Goal: Transaction & Acquisition: Register for event/course

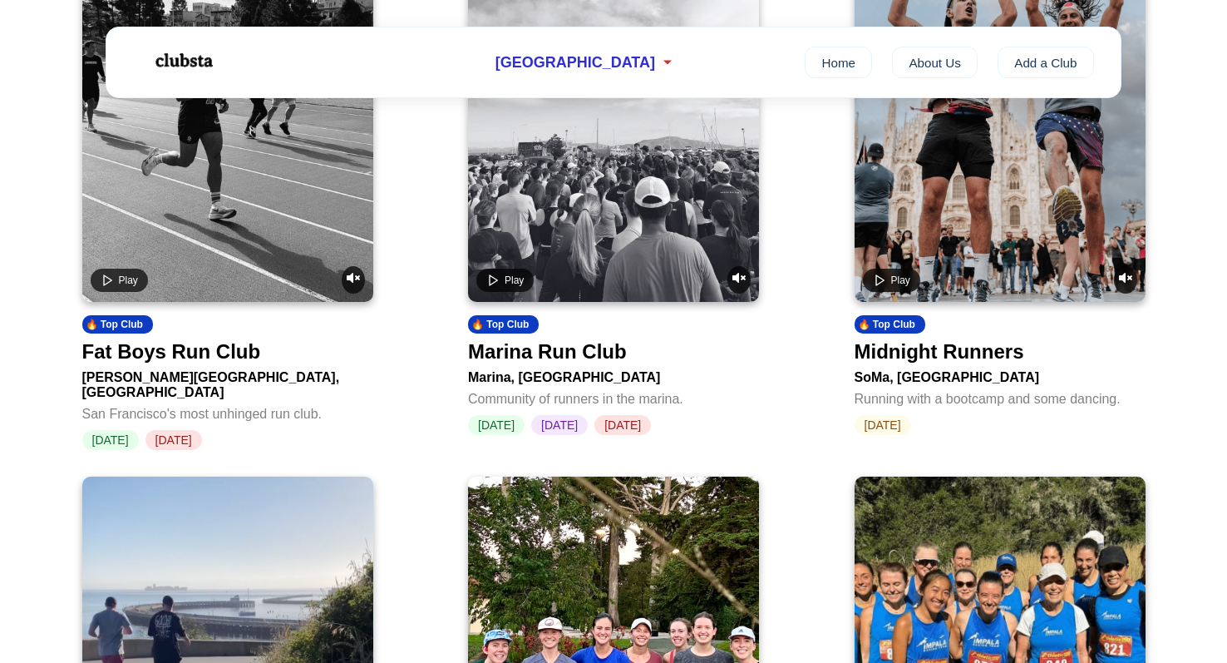
scroll to position [693, 0]
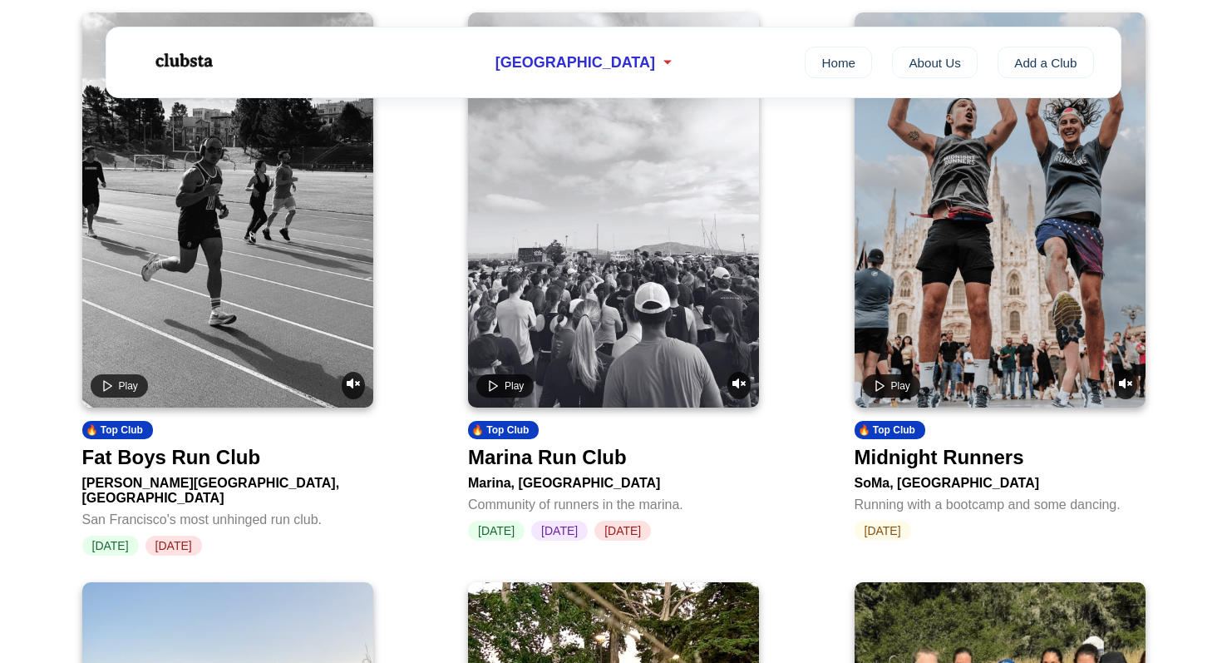
click at [564, 464] on div "Marina Run Club" at bounding box center [547, 457] width 159 height 23
click at [928, 469] on div "Midnight Runners" at bounding box center [940, 457] width 170 height 23
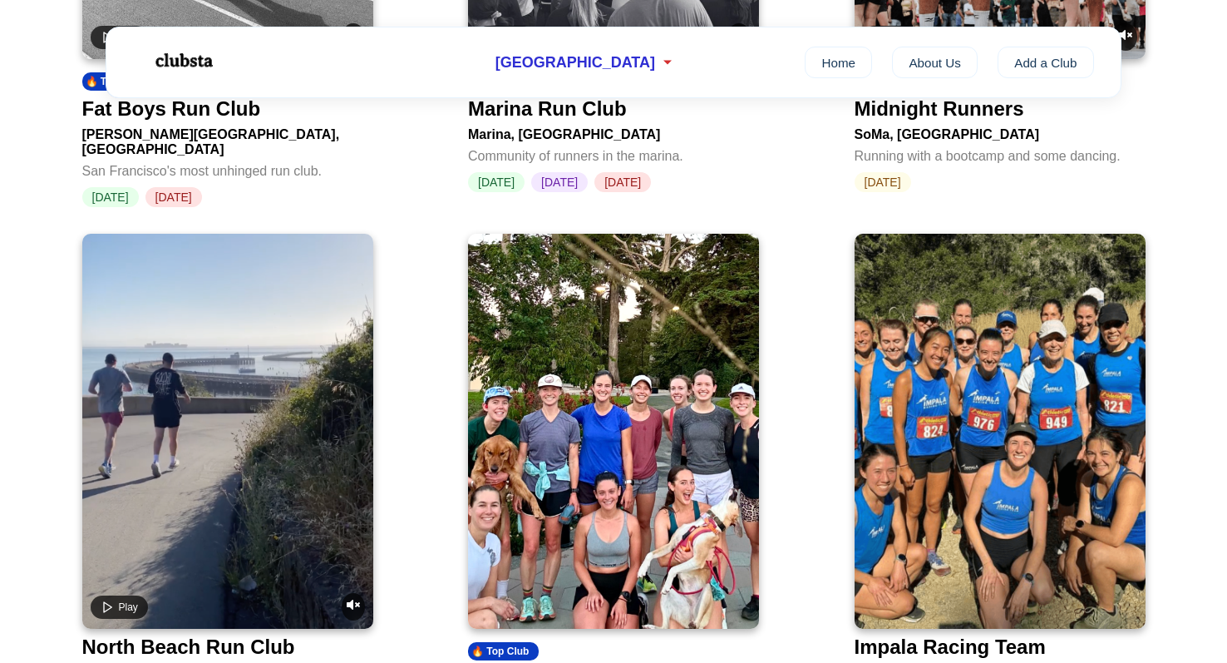
scroll to position [1161, 0]
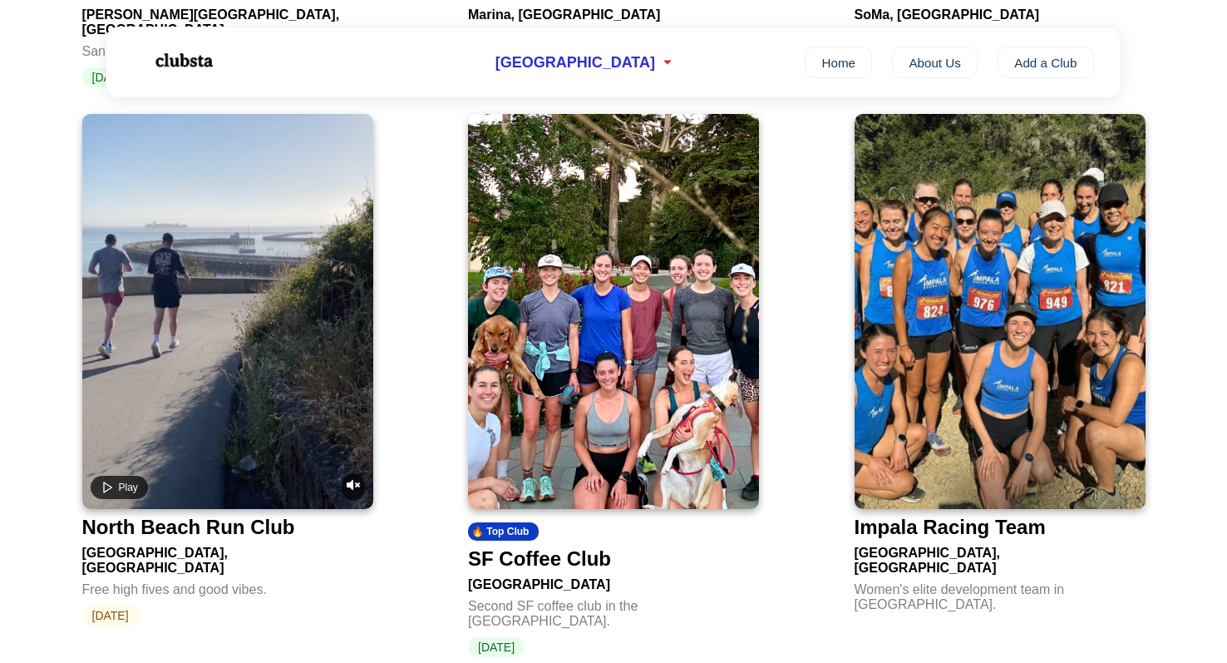
click at [581, 553] on div "SF Coffee Club" at bounding box center [539, 558] width 143 height 23
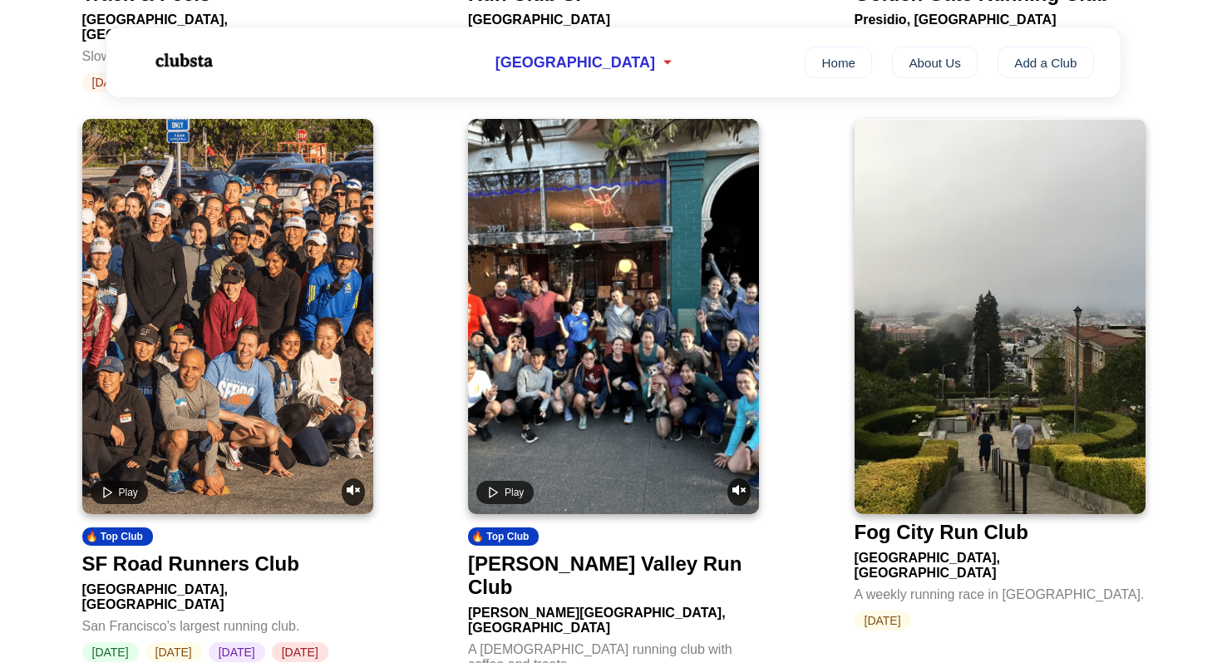
scroll to position [2248, 0]
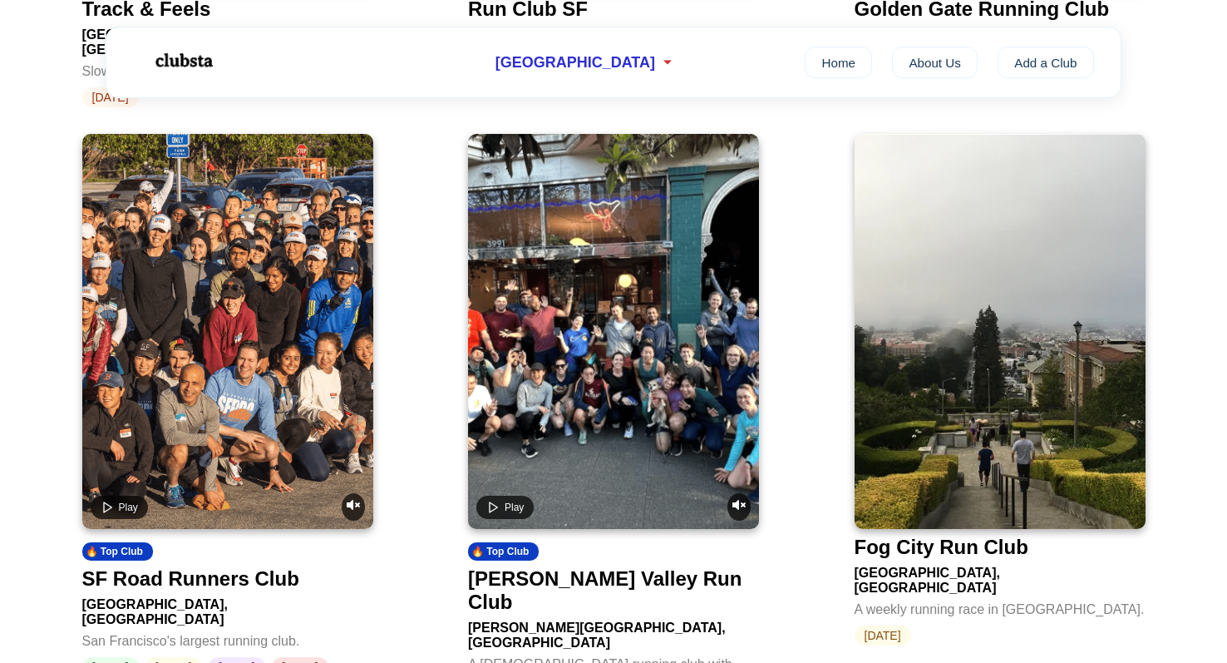
click at [664, 382] on video at bounding box center [613, 331] width 291 height 395
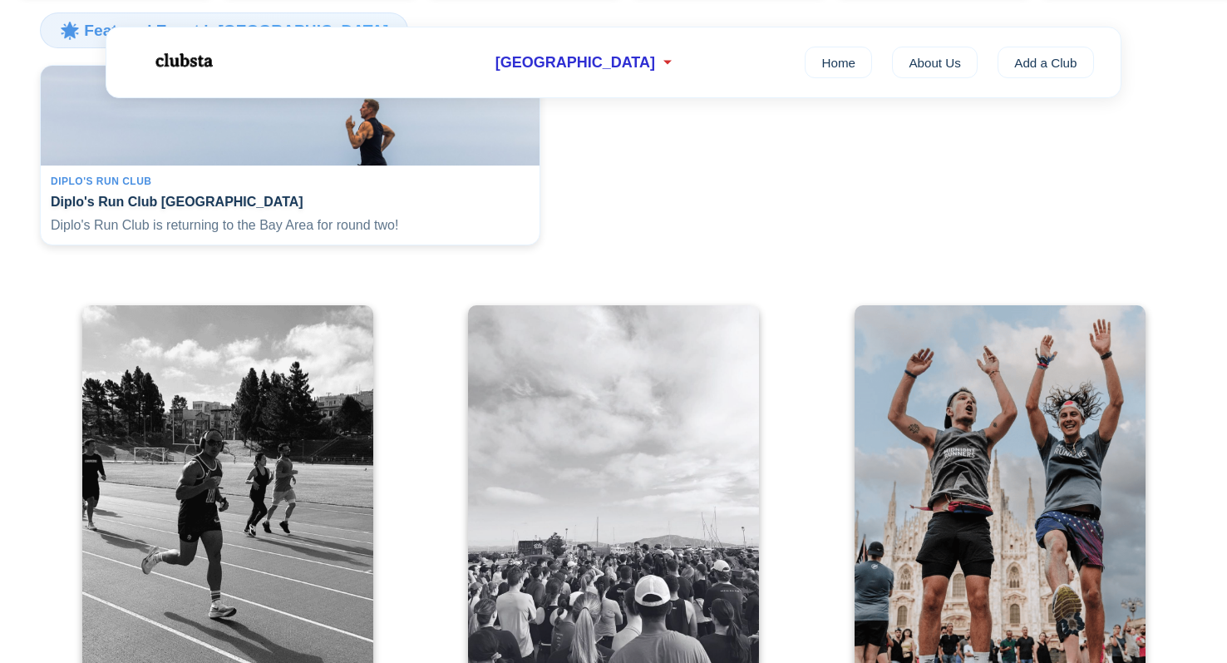
scroll to position [0, 0]
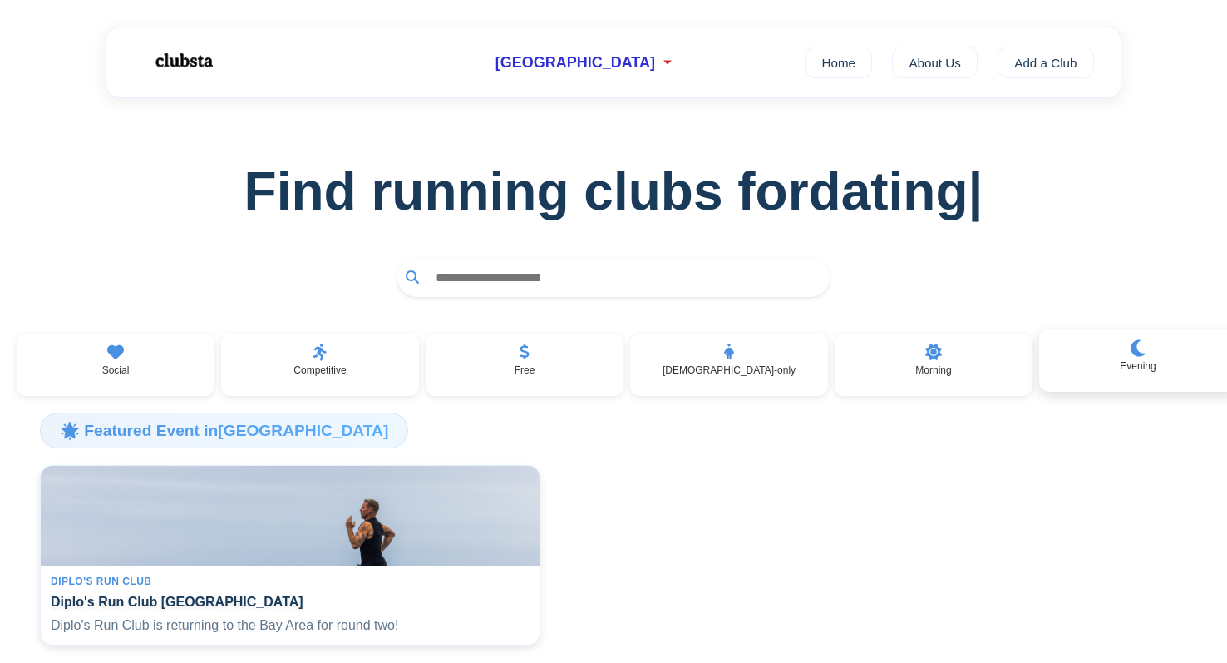
click at [1120, 364] on p "Evening" at bounding box center [1138, 366] width 36 height 12
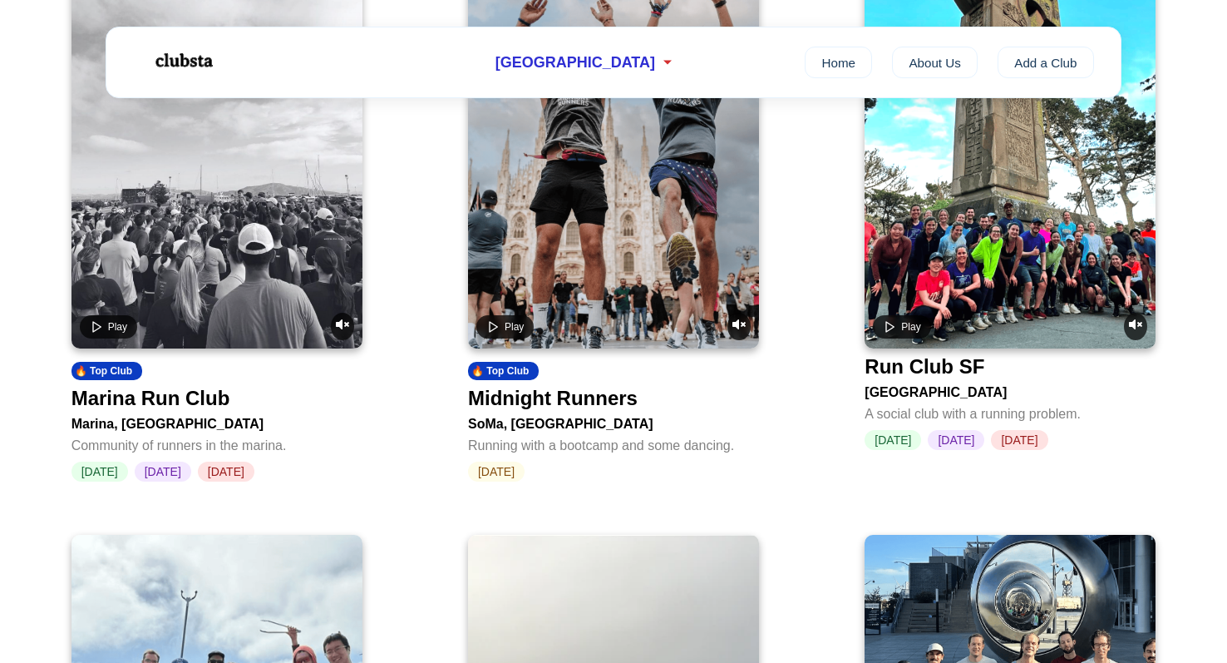
scroll to position [198, 0]
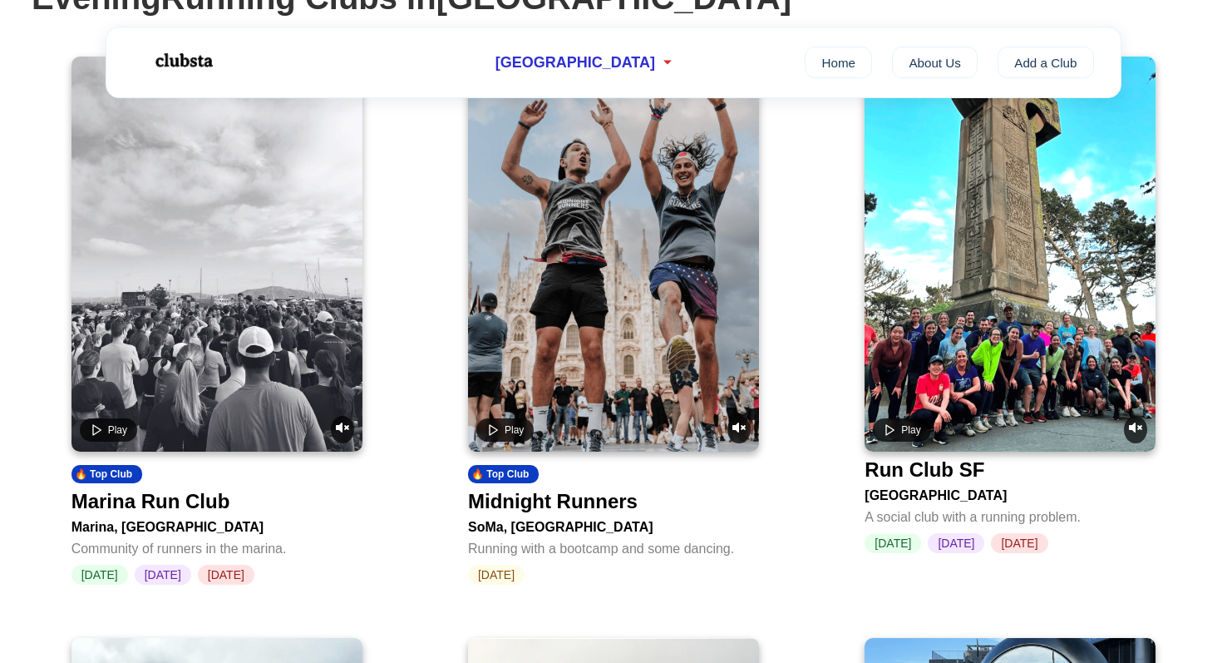
click at [935, 468] on div "Run Club SF" at bounding box center [925, 469] width 120 height 23
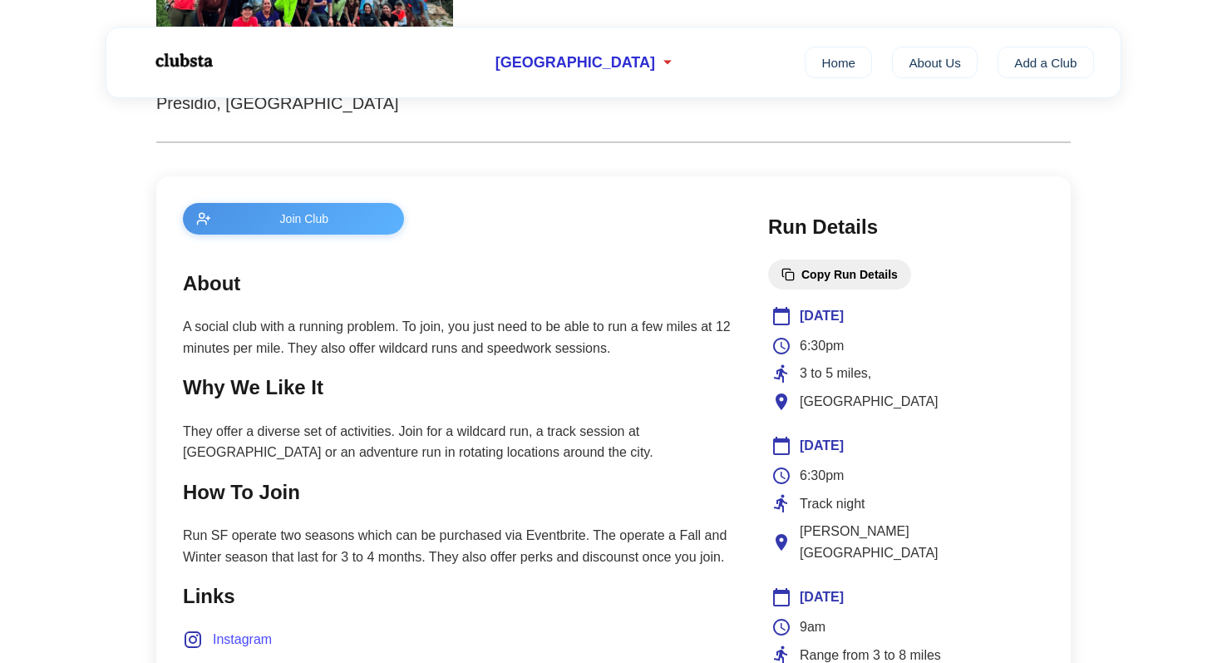
scroll to position [540, 0]
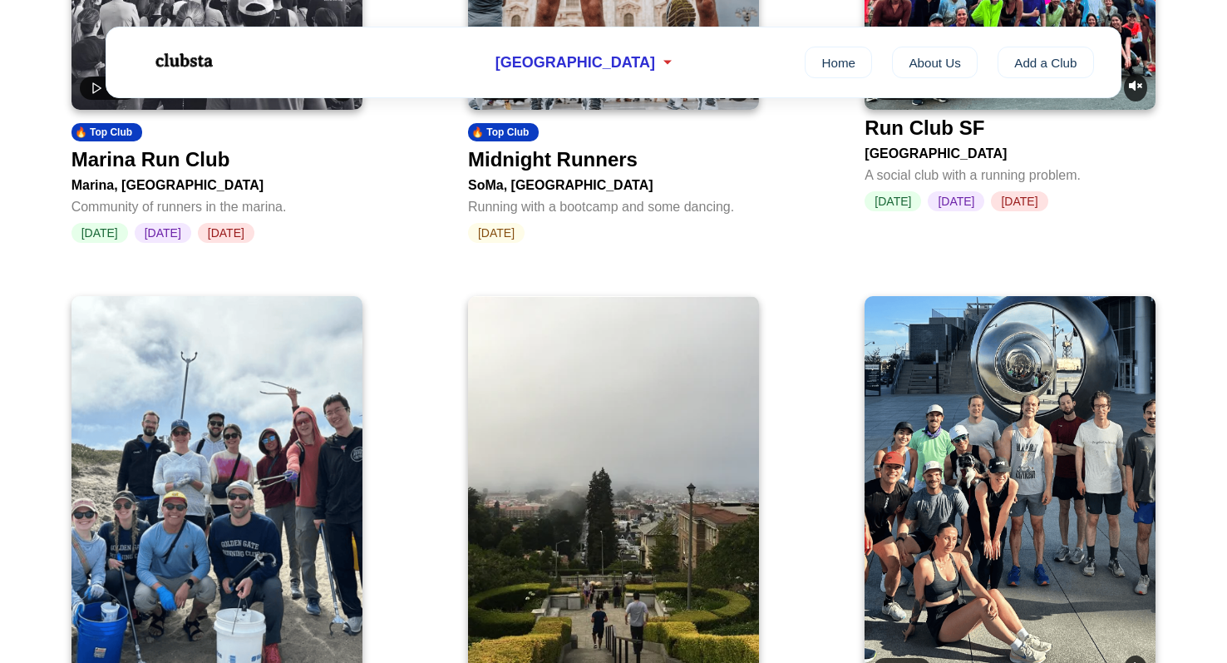
scroll to position [198, 0]
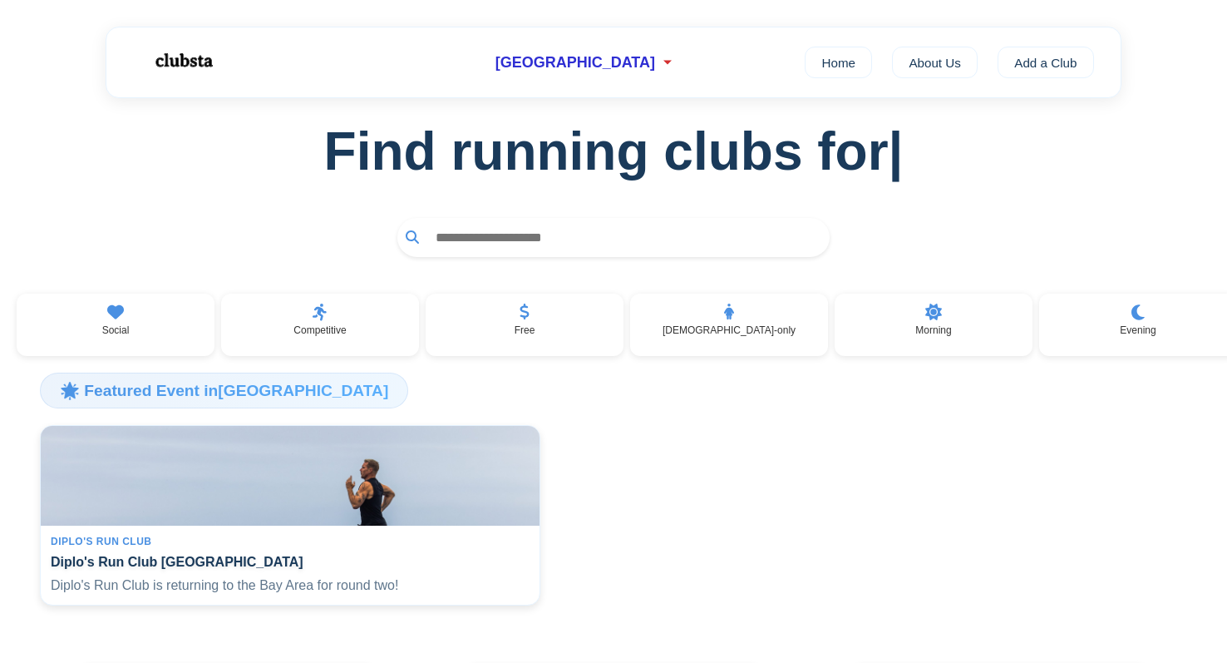
scroll to position [41, 0]
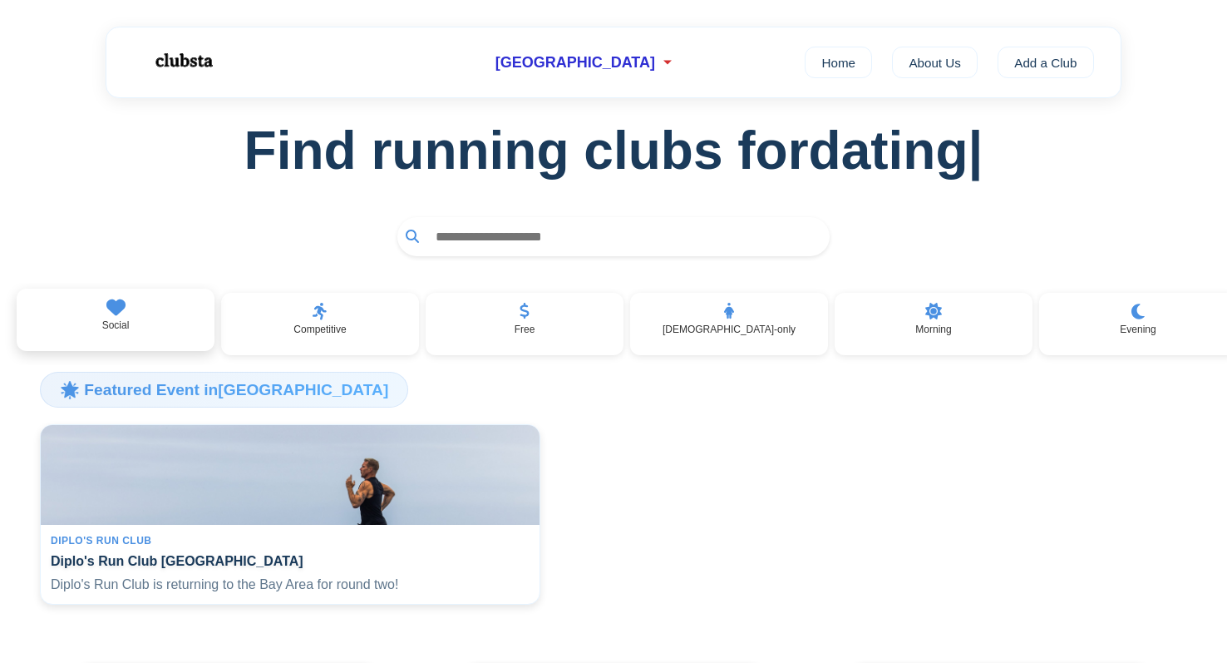
click at [144, 323] on div "Social" at bounding box center [116, 320] width 198 height 63
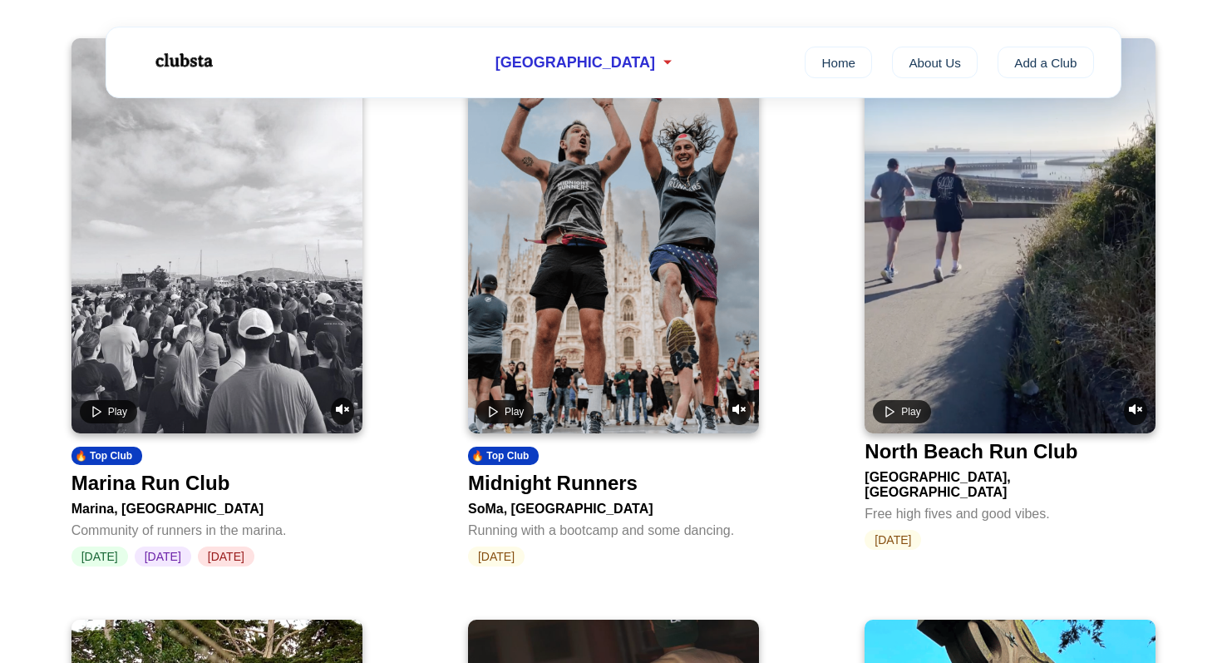
scroll to position [232, 0]
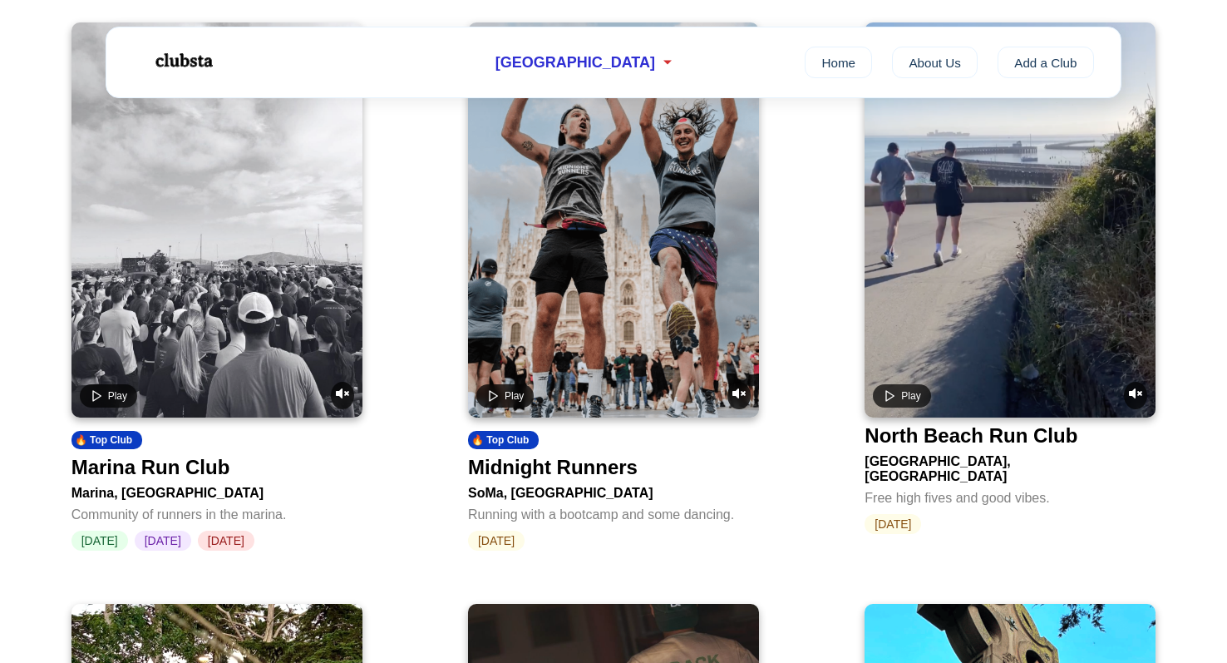
click at [953, 299] on video at bounding box center [1010, 219] width 291 height 395
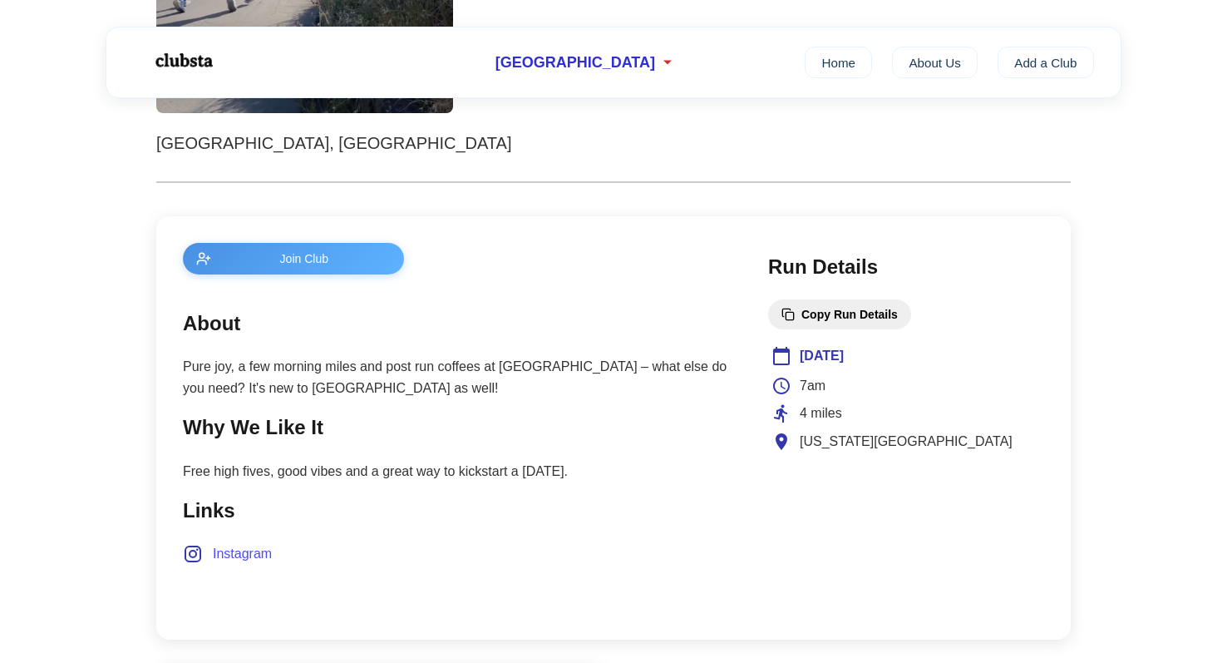
scroll to position [496, 0]
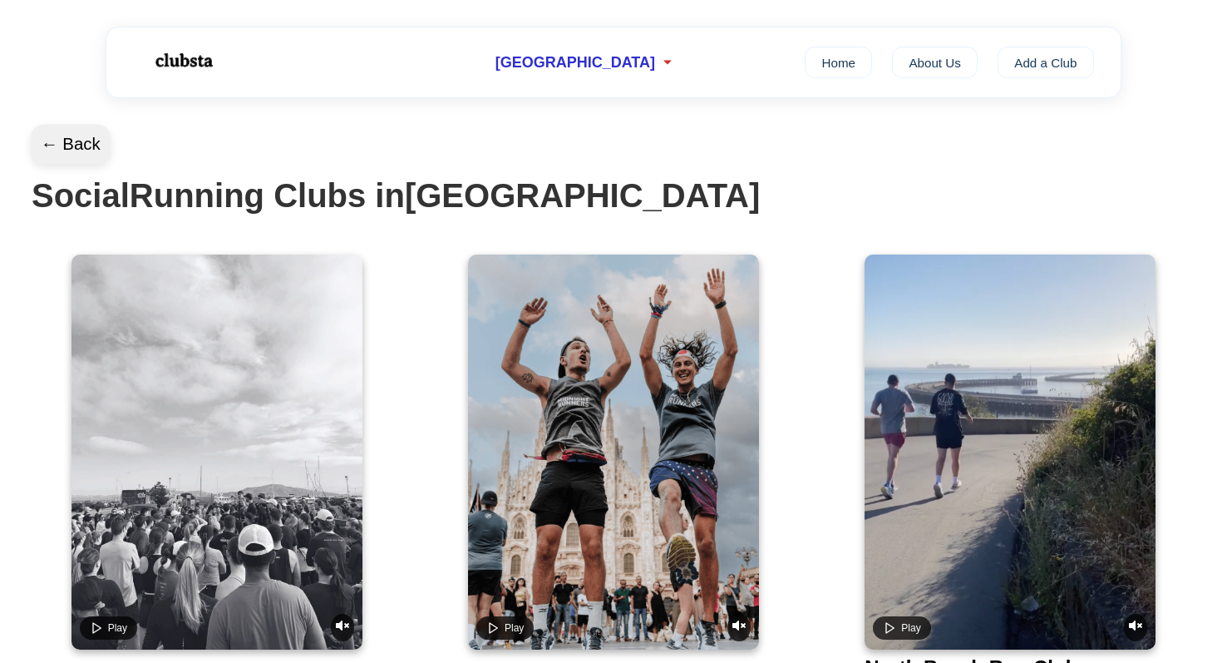
click at [70, 145] on button "← Back" at bounding box center [71, 145] width 80 height 40
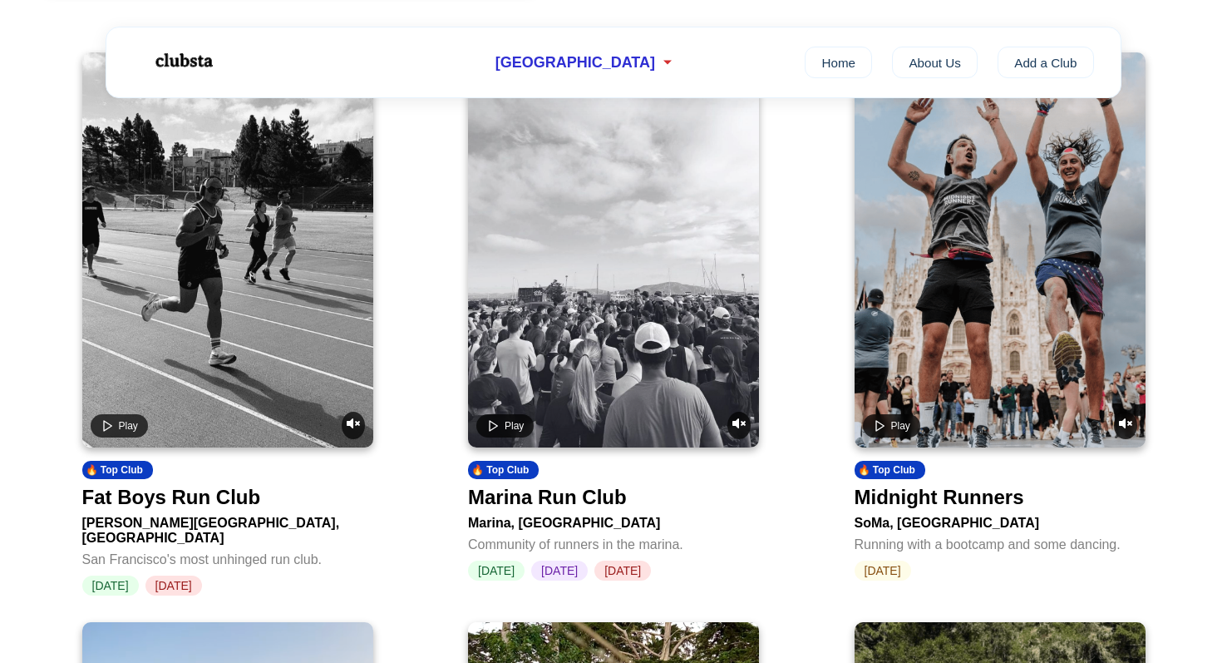
scroll to position [619, 0]
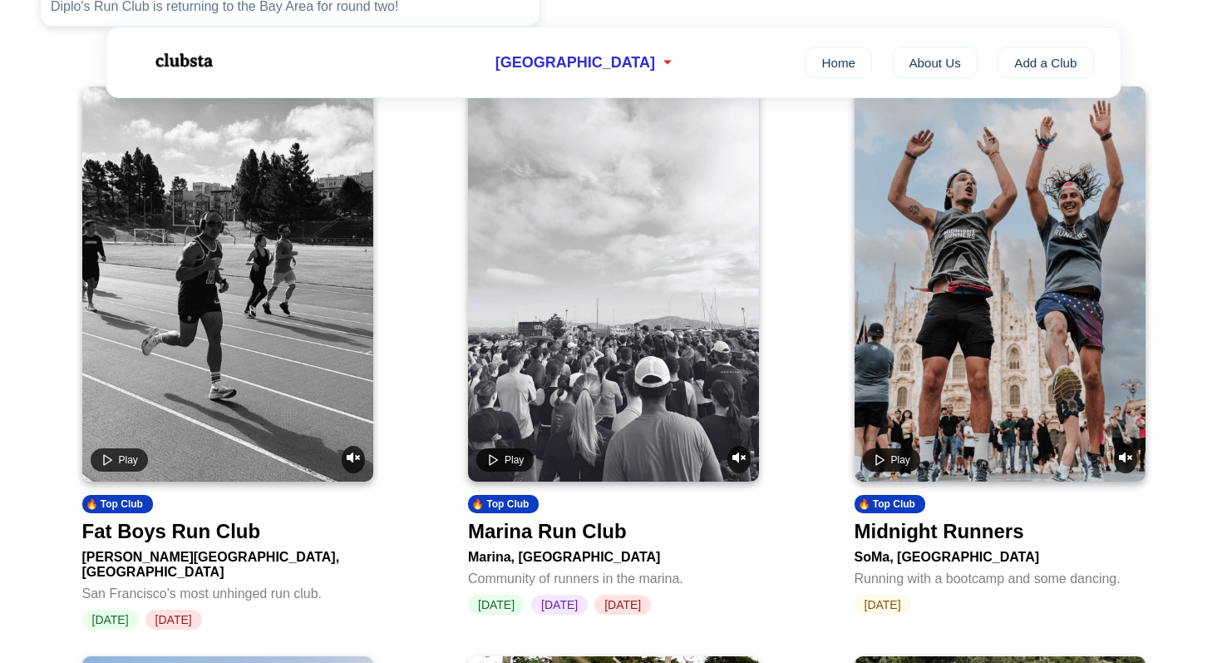
click at [134, 274] on video at bounding box center [227, 283] width 291 height 395
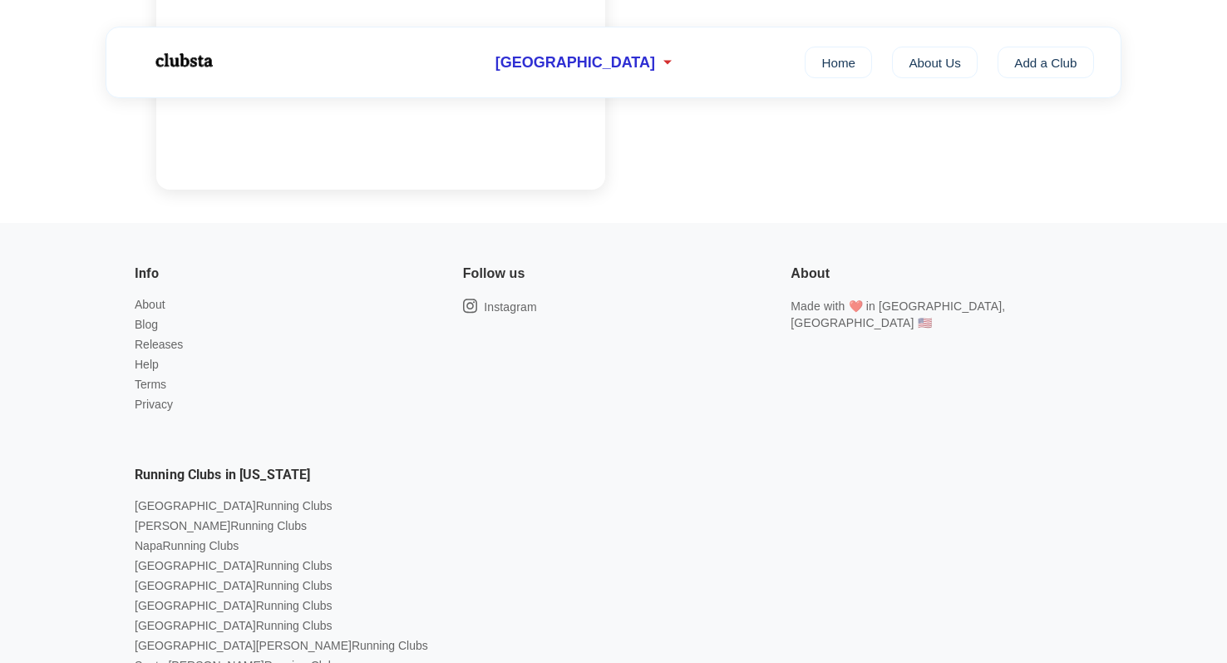
scroll to position [1942, 0]
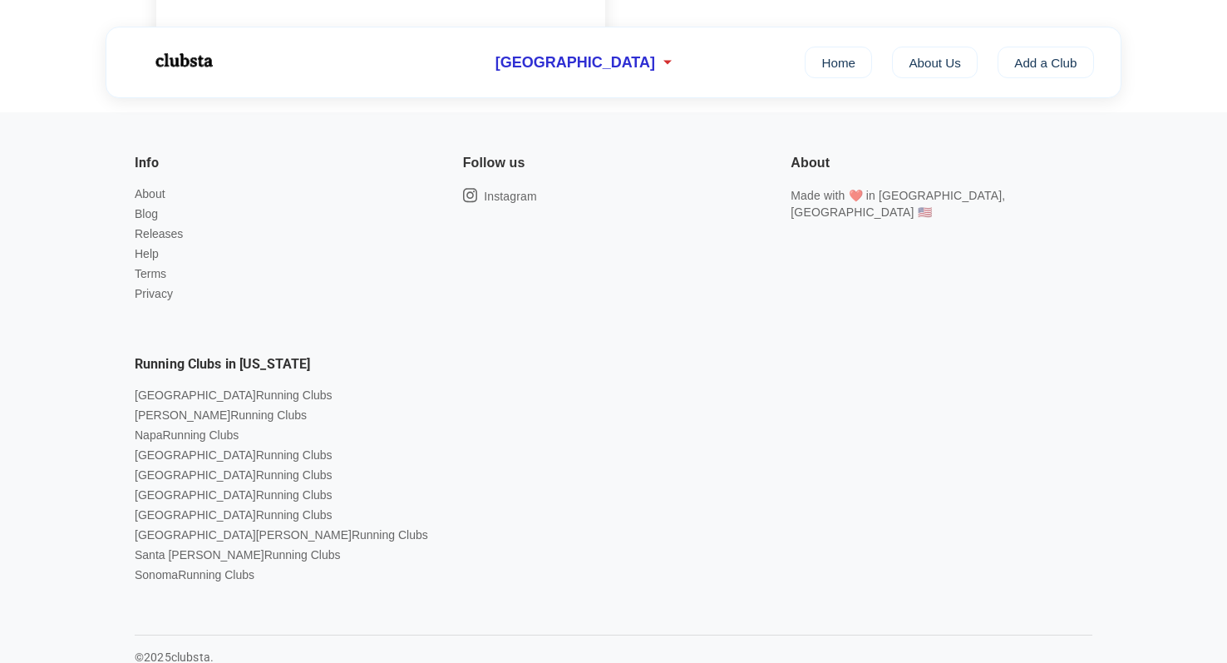
scroll to position [619, 0]
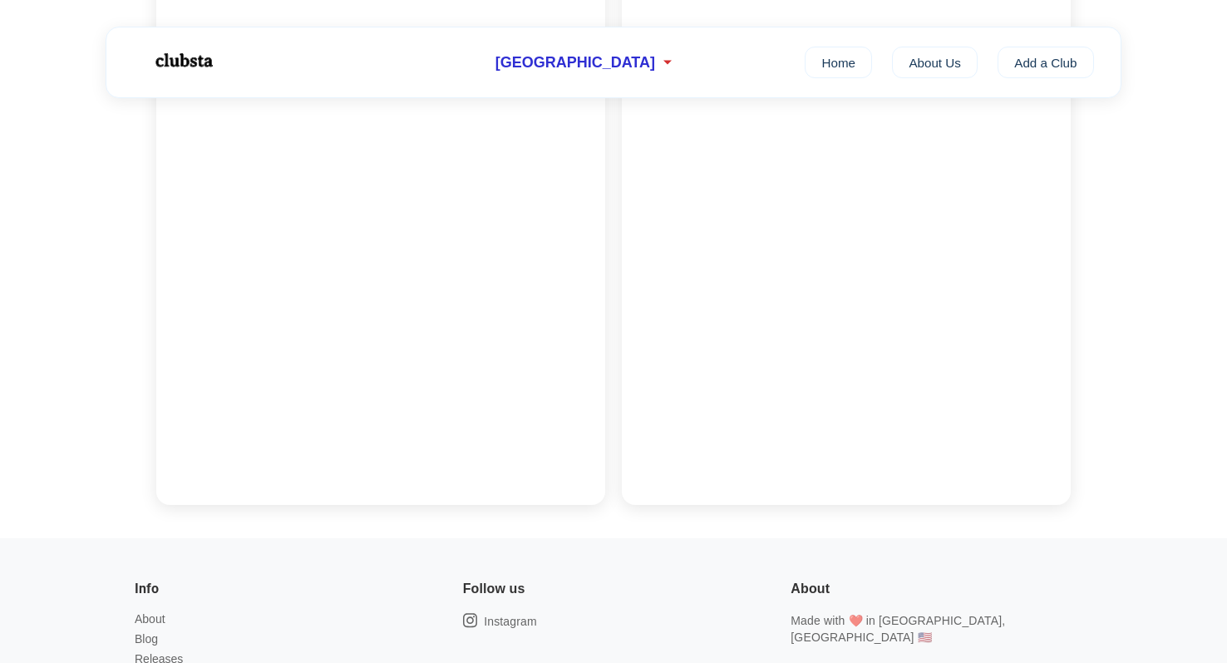
scroll to position [1675, 0]
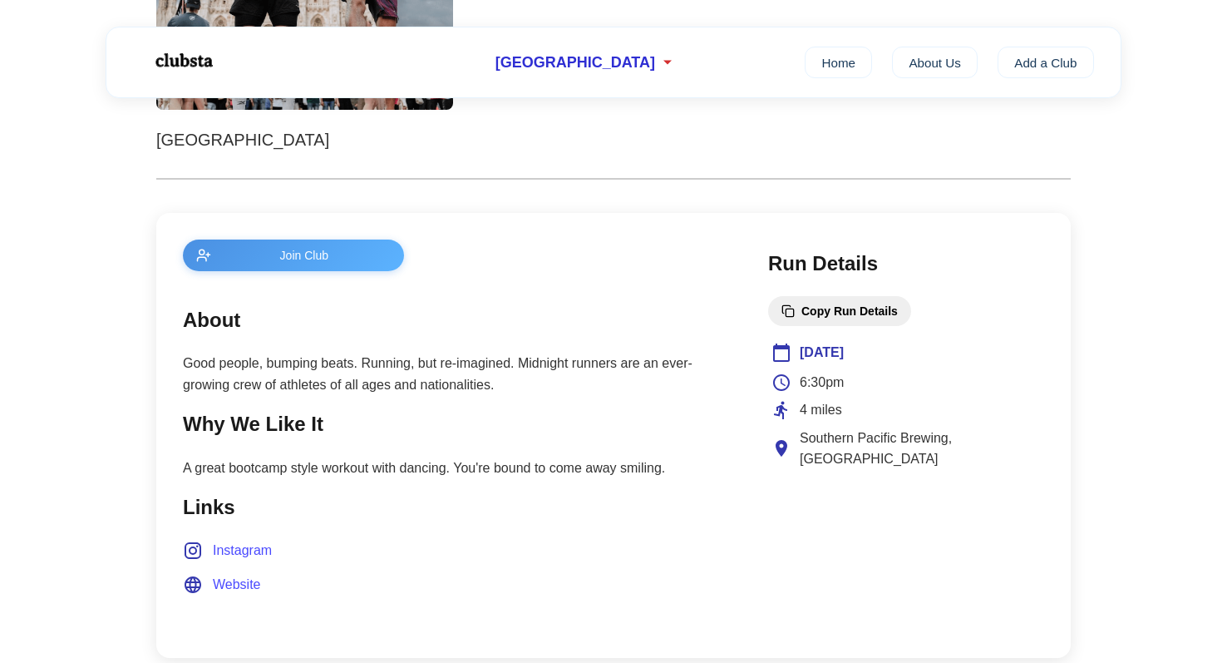
scroll to position [445, 0]
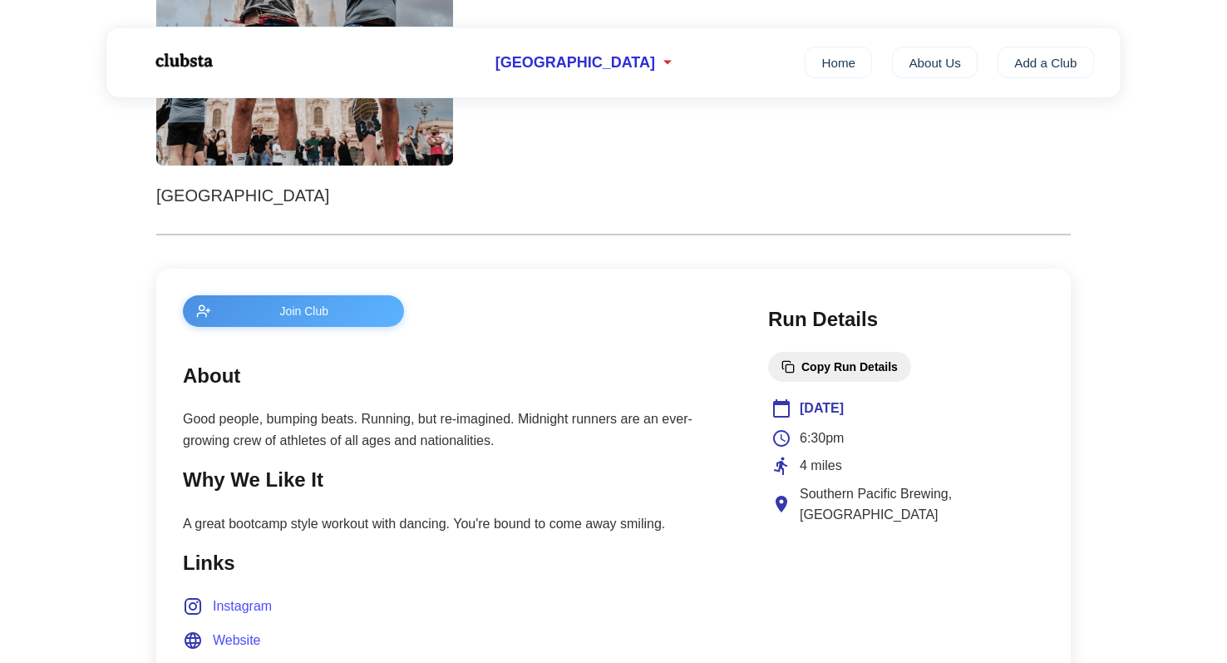
click at [334, 305] on span "Join Club" at bounding box center [304, 310] width 173 height 13
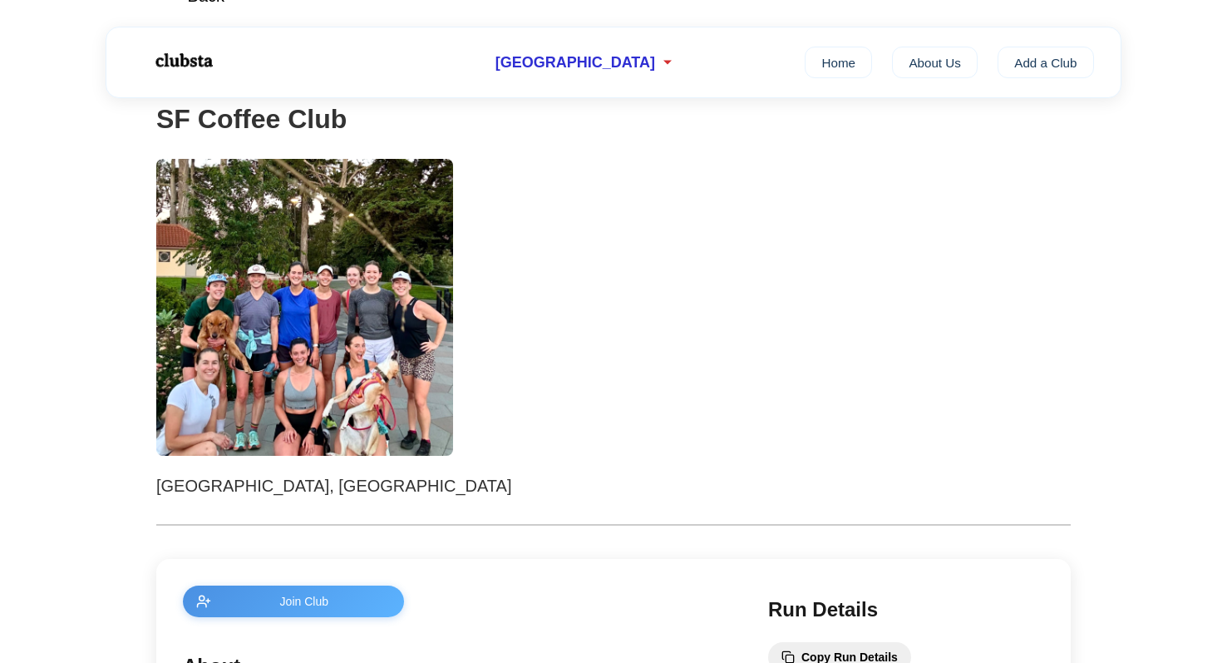
scroll to position [111, 0]
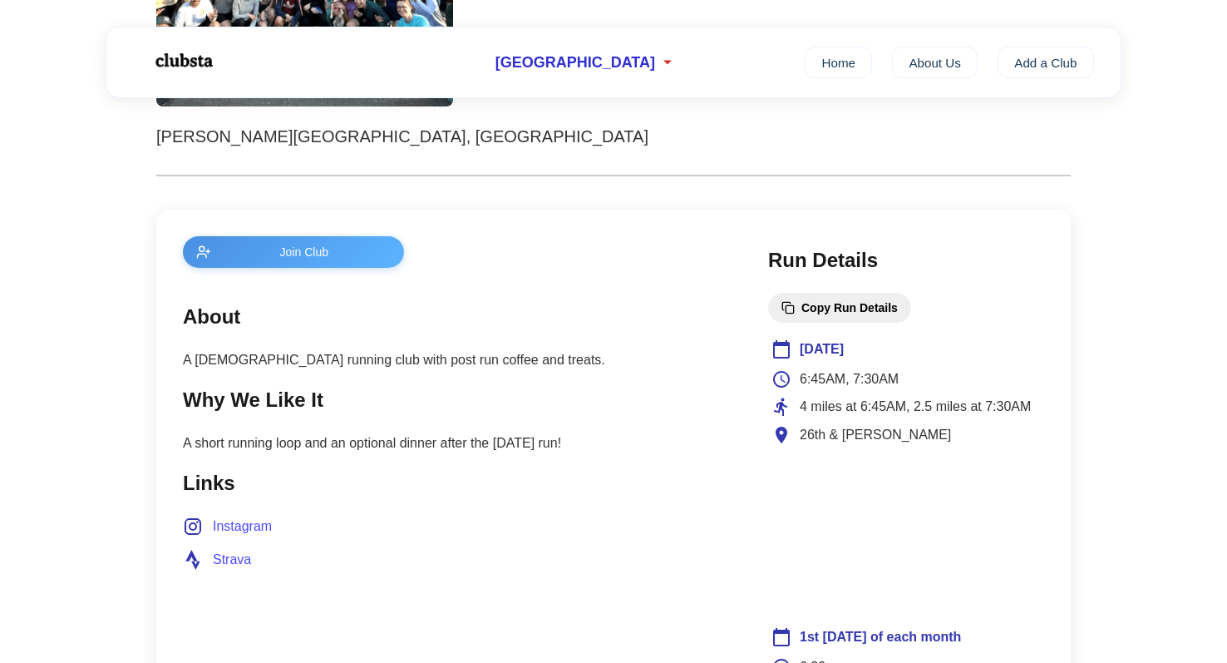
scroll to position [526, 0]
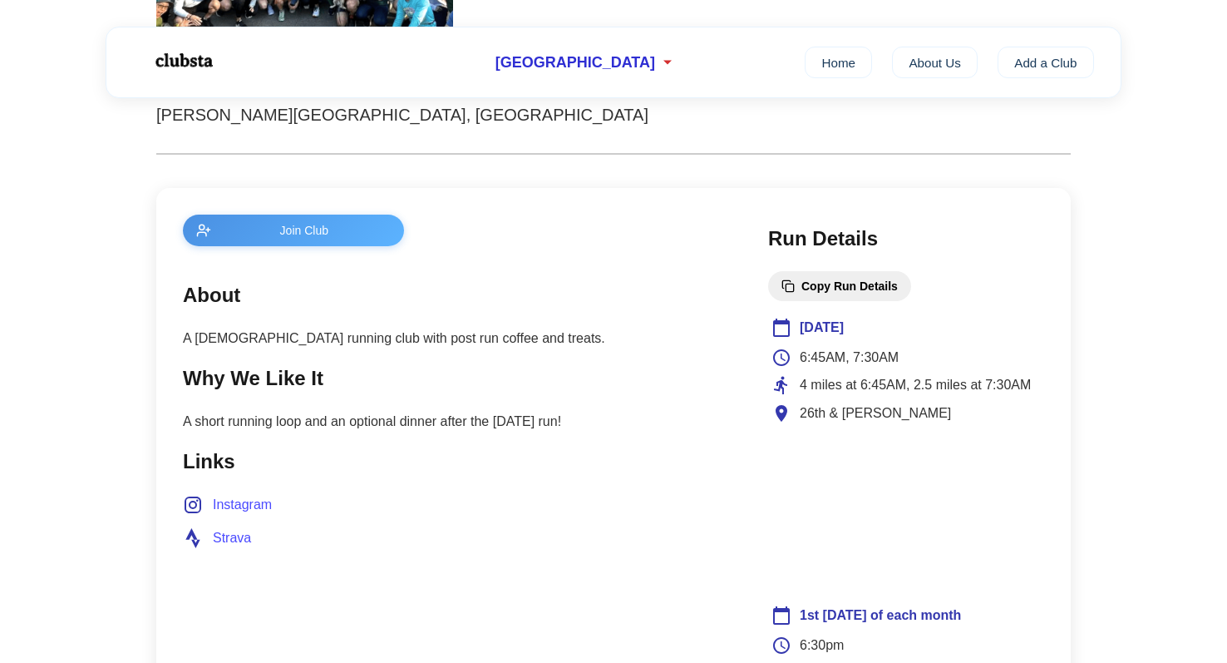
click at [269, 236] on span "Join Club" at bounding box center [304, 230] width 173 height 13
click at [762, 101] on div "[GEOGRAPHIC_DATA] Home About Us Add a Club" at bounding box center [613, 62] width 1227 height 98
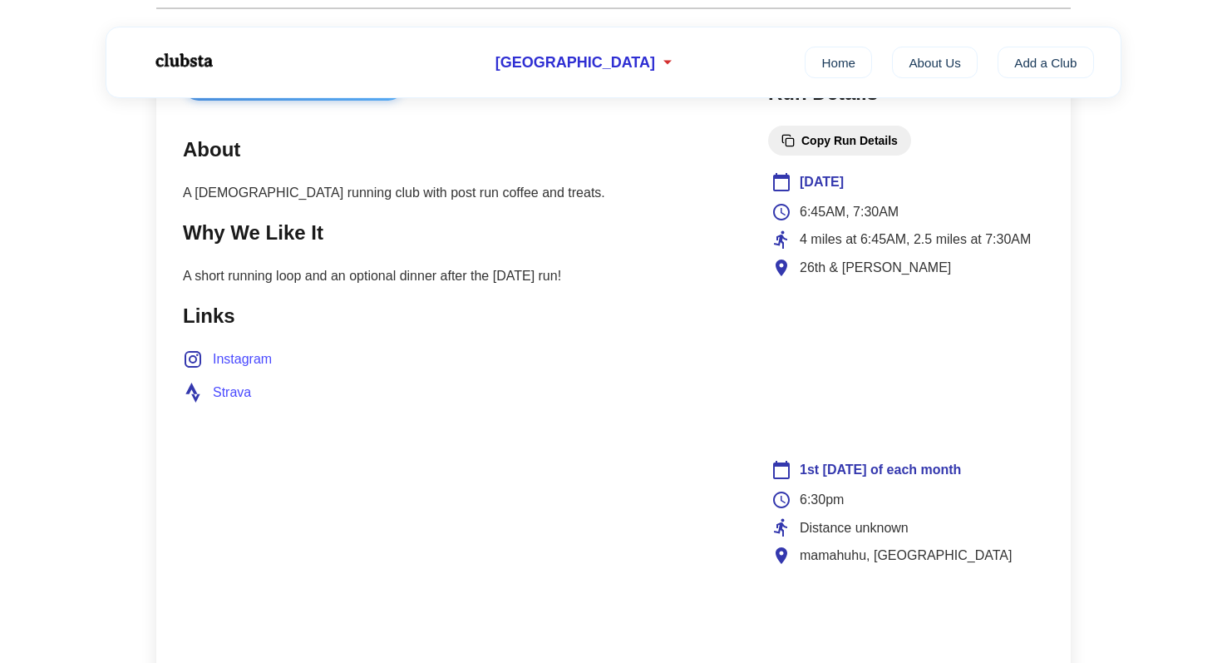
scroll to position [753, 0]
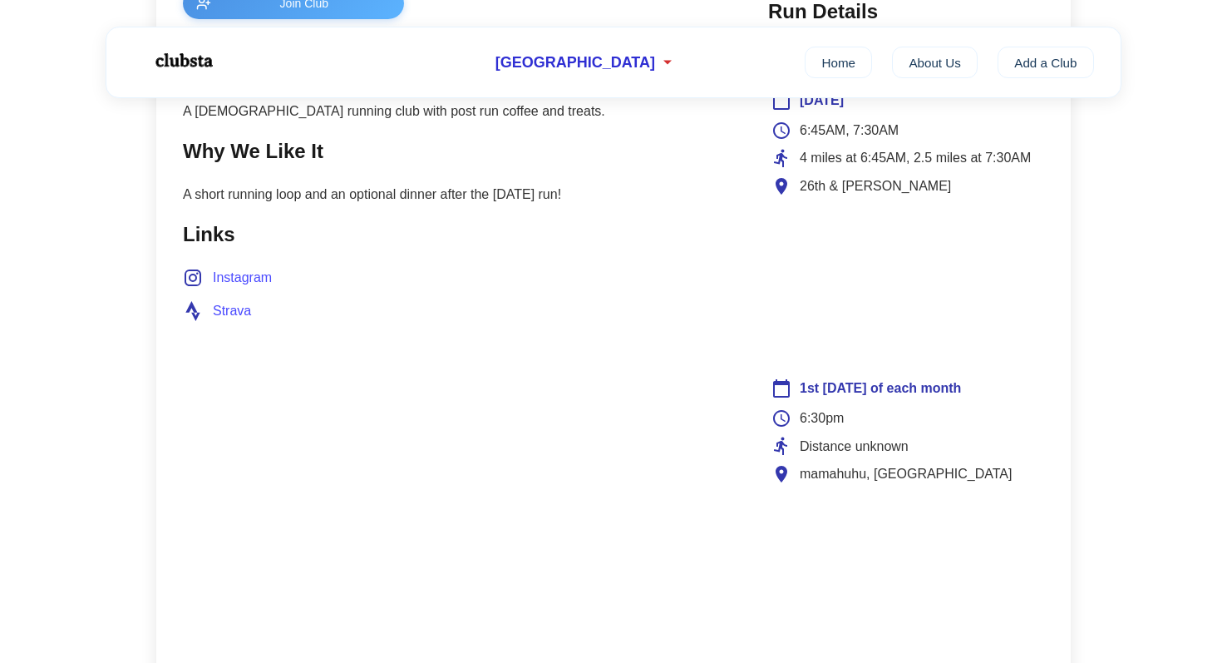
click at [839, 392] on span "1st [DATE] of each month" at bounding box center [880, 388] width 161 height 22
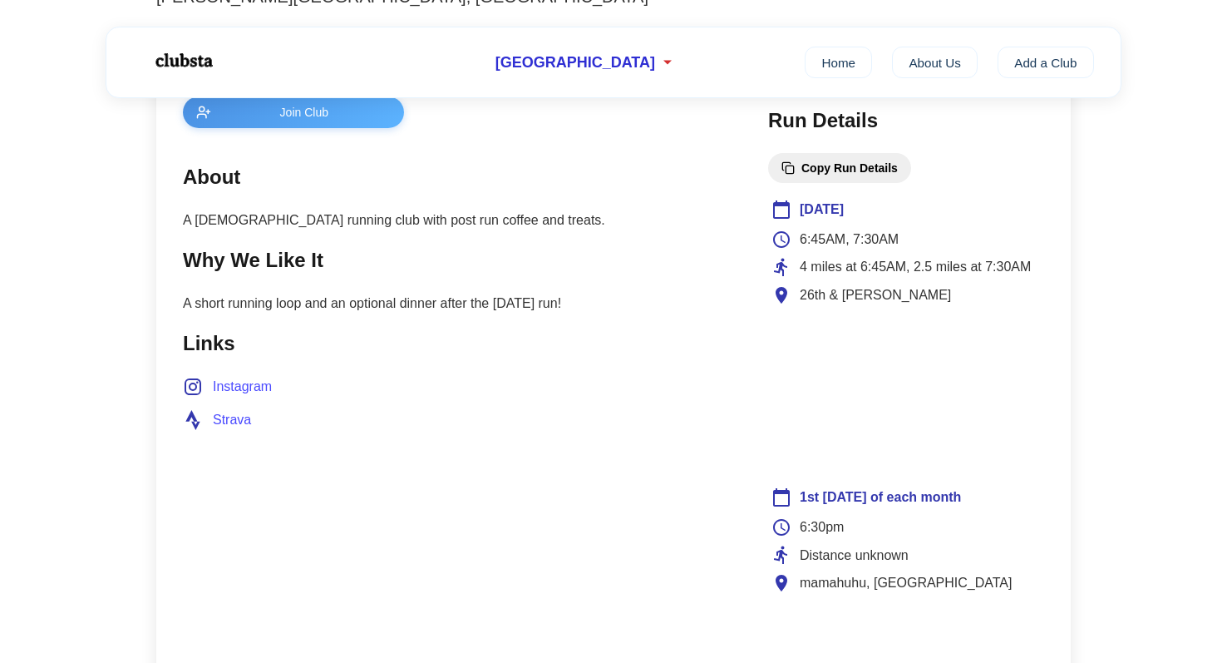
scroll to position [630, 0]
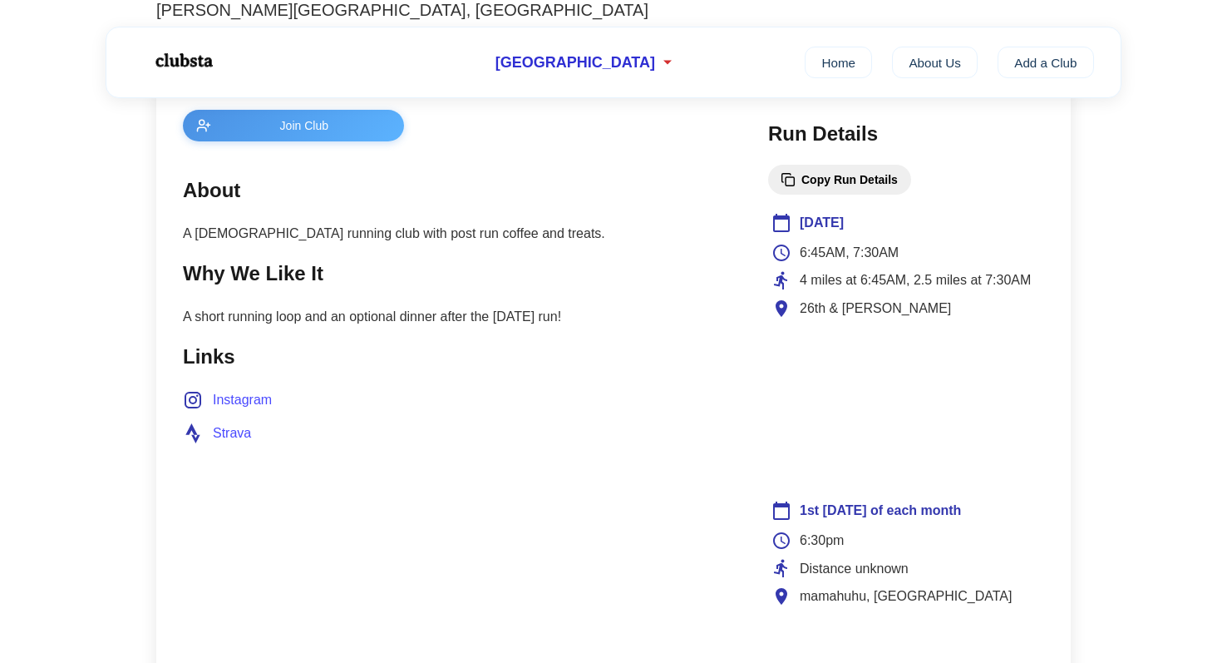
click at [824, 183] on button "Copy Run Details" at bounding box center [839, 180] width 143 height 30
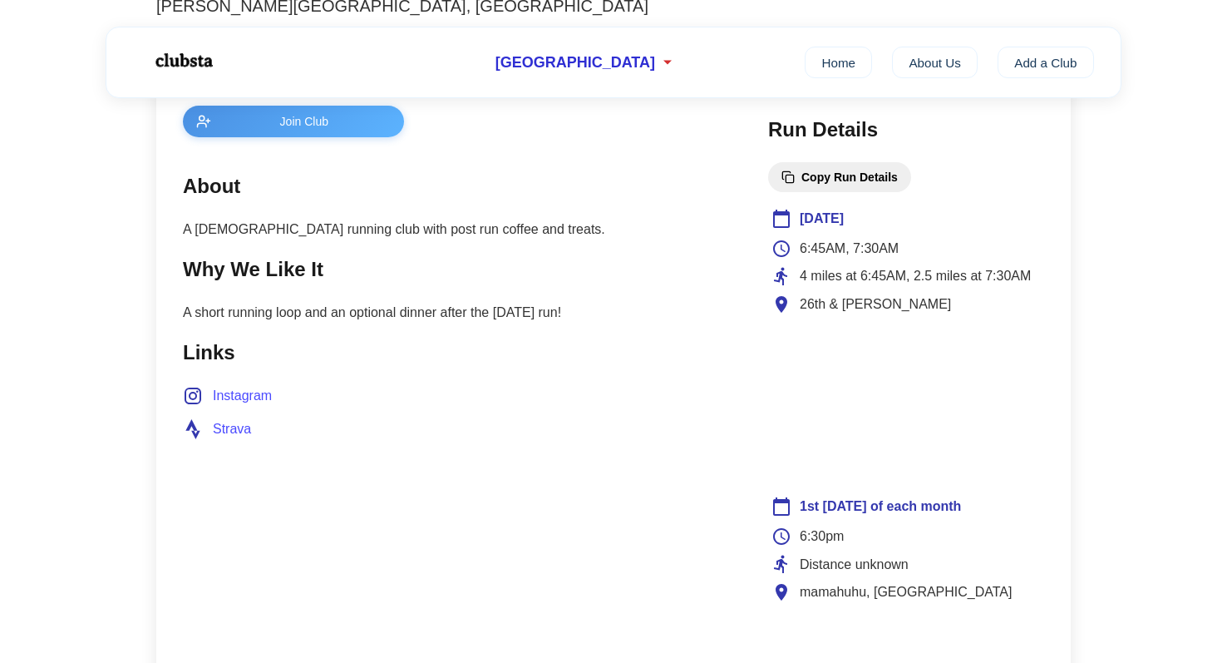
click at [241, 432] on span "Strava" at bounding box center [232, 429] width 38 height 22
